Goal: Find specific page/section: Find specific page/section

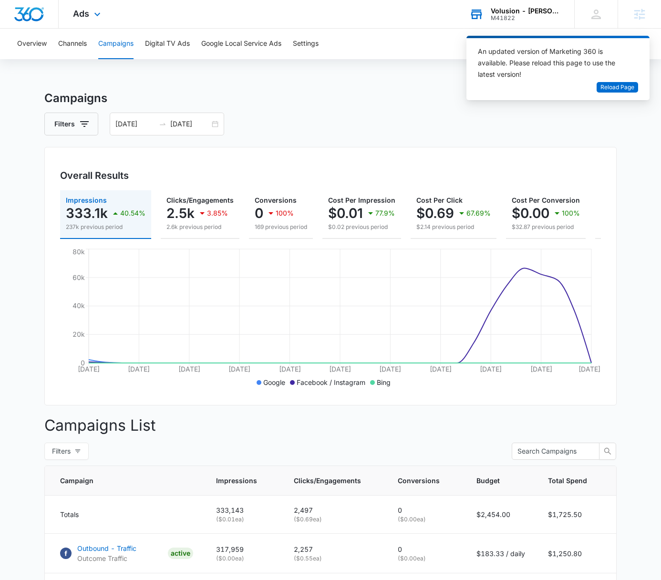
click at [524, 11] on div "Volusion - [PERSON_NAME] MD Supplements" at bounding box center [526, 11] width 70 height 8
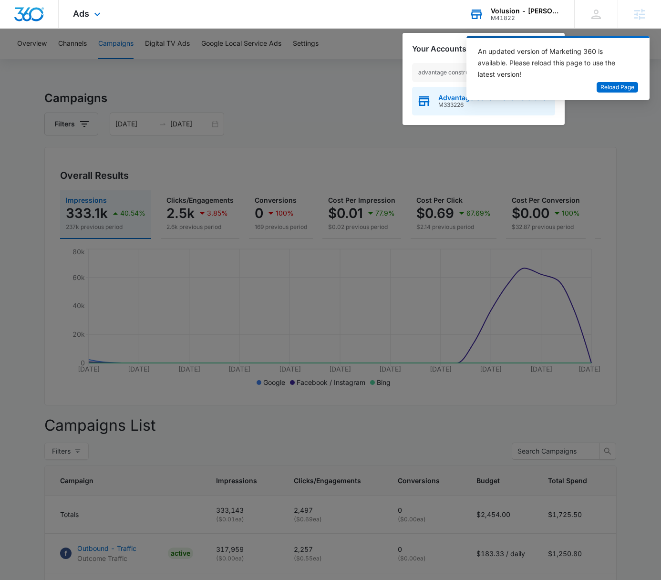
type input "advantage construction"
click at [455, 110] on div "Advantage Construction & Stone M333226" at bounding box center [483, 101] width 143 height 29
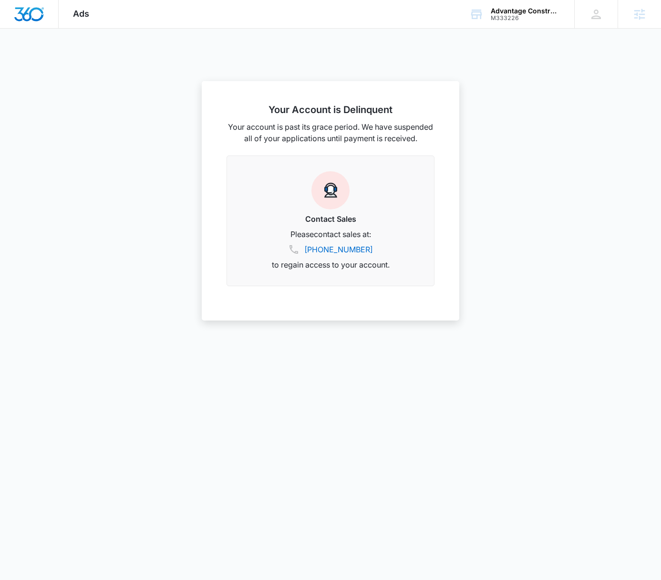
click at [94, 22] on div "Ads Apps Reputation Websites Forms CRM Email Social POS Content Ads Intelligenc…" at bounding box center [81, 14] width 45 height 28
click at [506, 48] on div at bounding box center [330, 290] width 661 height 580
click at [499, 13] on div "Advantage Construction & Stone" at bounding box center [526, 11] width 70 height 8
type input "roof fix"
click at [496, 96] on div "Roof Fix USA M324112" at bounding box center [483, 101] width 143 height 29
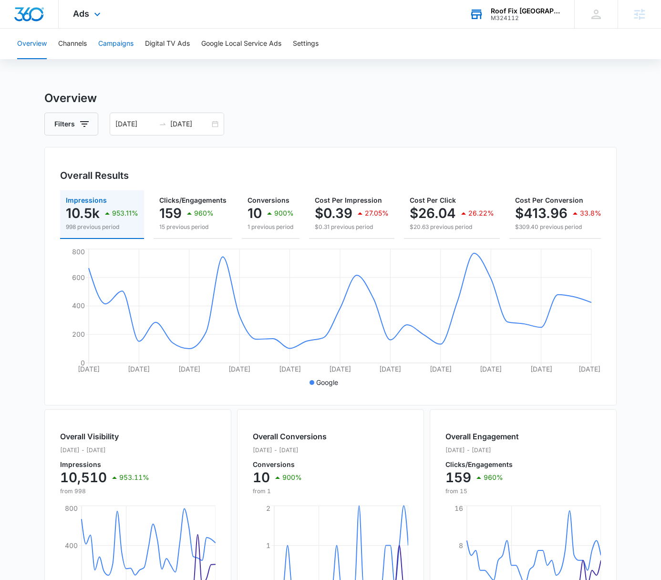
click at [117, 39] on button "Campaigns" at bounding box center [115, 44] width 35 height 31
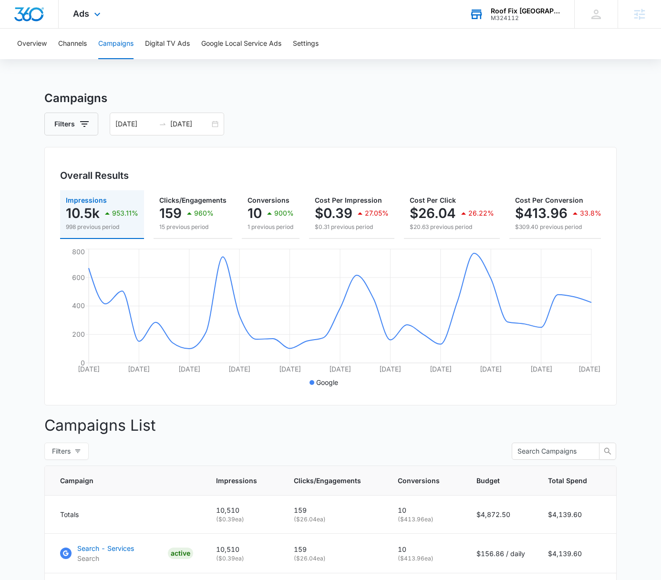
click at [91, 18] on div "Ads Apps Reputation Forms CRM Email Social POS Content Ads Intelligence Files B…" at bounding box center [88, 14] width 59 height 28
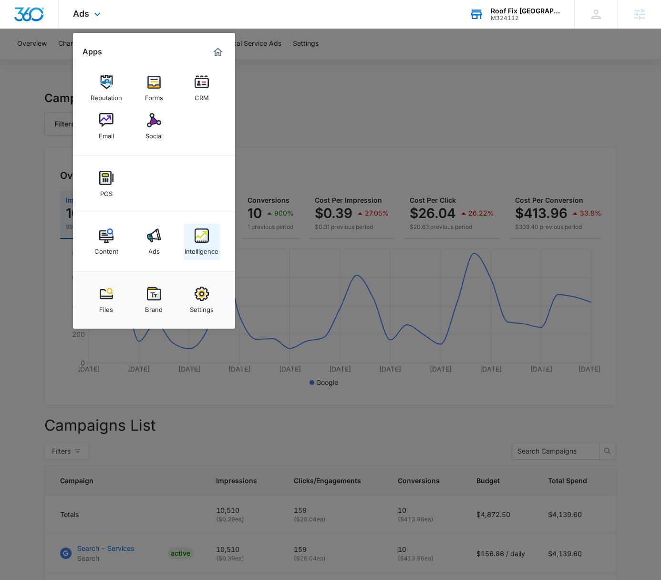
click at [195, 243] on div "Intelligence" at bounding box center [202, 249] width 34 height 12
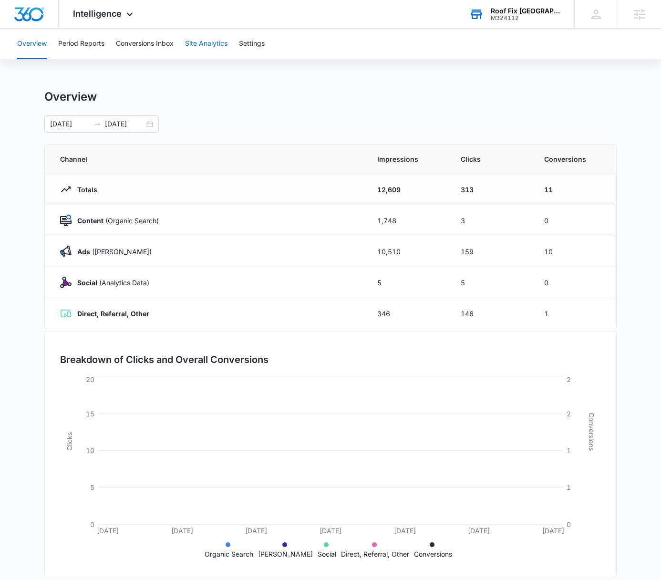
click at [206, 44] on button "Site Analytics" at bounding box center [206, 44] width 42 height 31
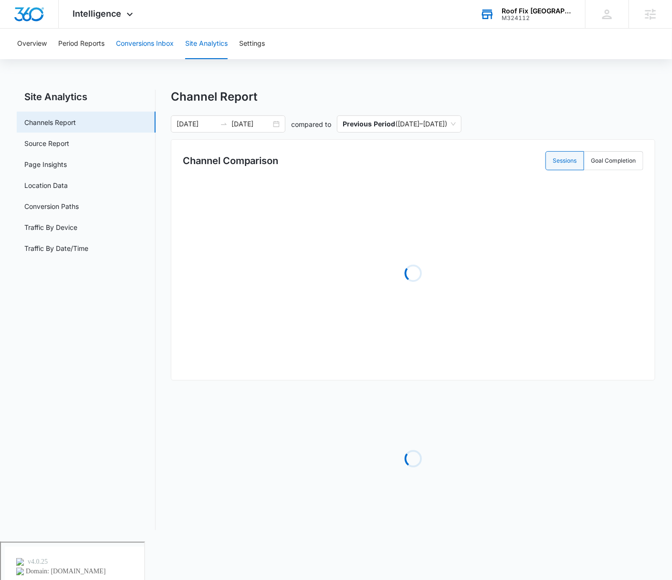
click at [138, 43] on button "Conversions Inbox" at bounding box center [145, 44] width 58 height 31
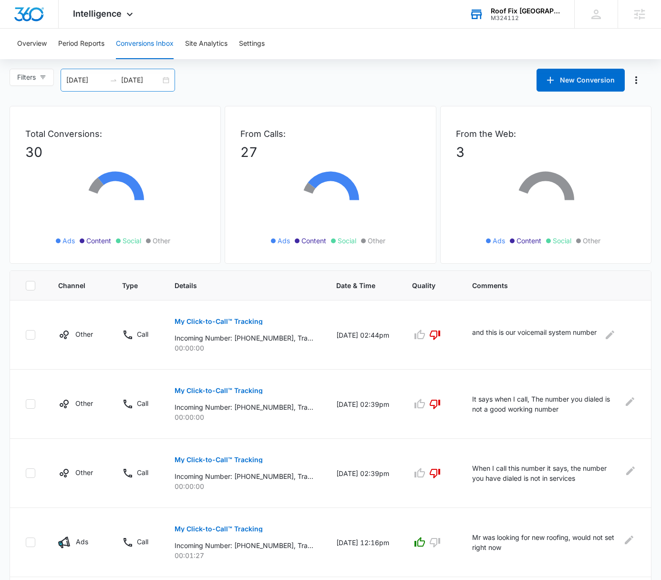
click at [165, 79] on div "08/12/2025 09/11/2025" at bounding box center [118, 80] width 115 height 23
type input "[DATE]"
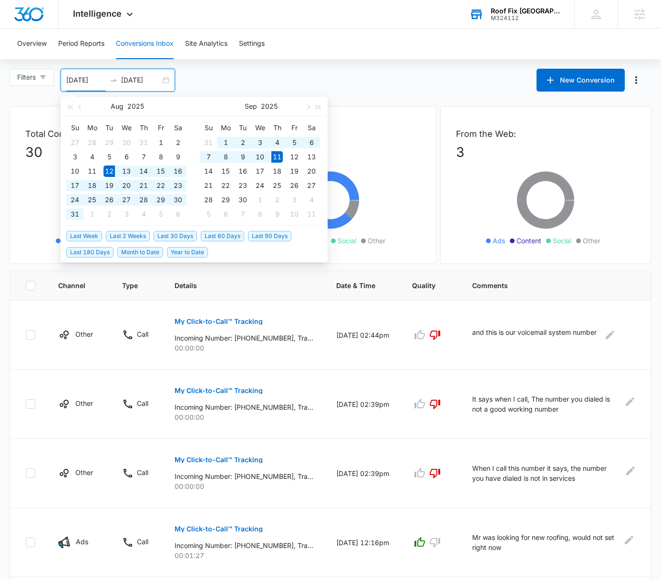
click at [179, 234] on span "Last 30 Days" at bounding box center [175, 236] width 43 height 10
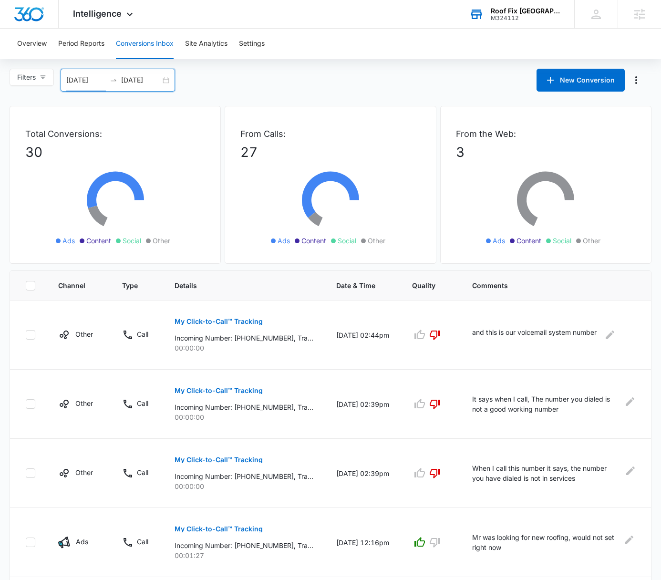
click at [399, 47] on div "Overview Period Reports Conversions Inbox Site Analytics Settings" at bounding box center [330, 44] width 638 height 31
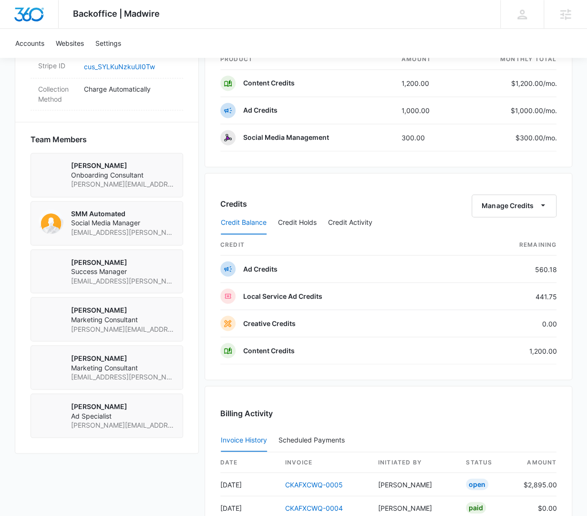
scroll to position [829, 0]
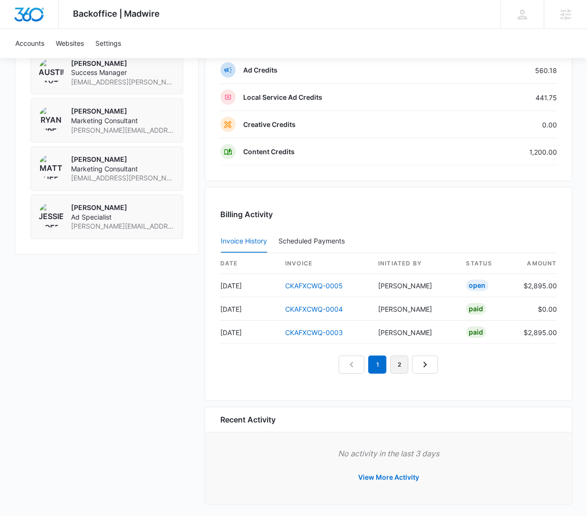
click at [401, 361] on link "2" at bounding box center [399, 364] width 18 height 18
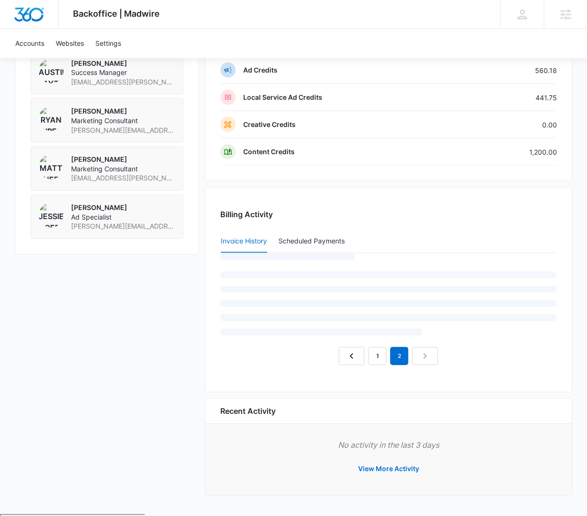
click at [401, 361] on em "2" at bounding box center [399, 355] width 18 height 18
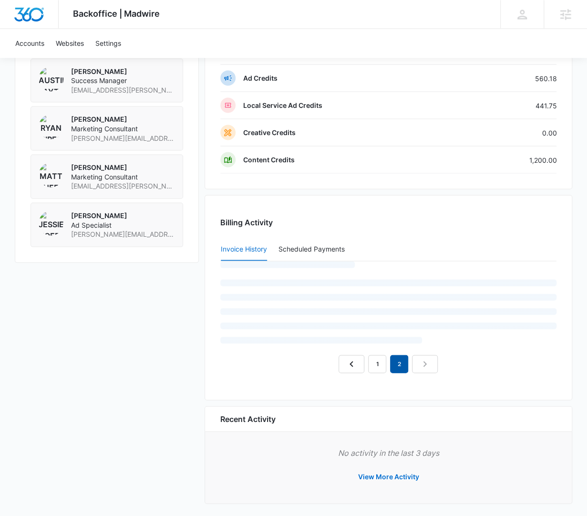
scroll to position [805, 0]
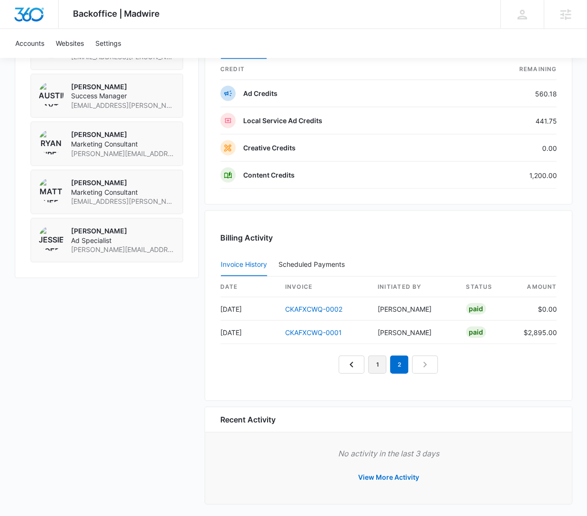
click at [384, 363] on link "1" at bounding box center [377, 364] width 18 height 18
